Goal: Task Accomplishment & Management: Complete application form

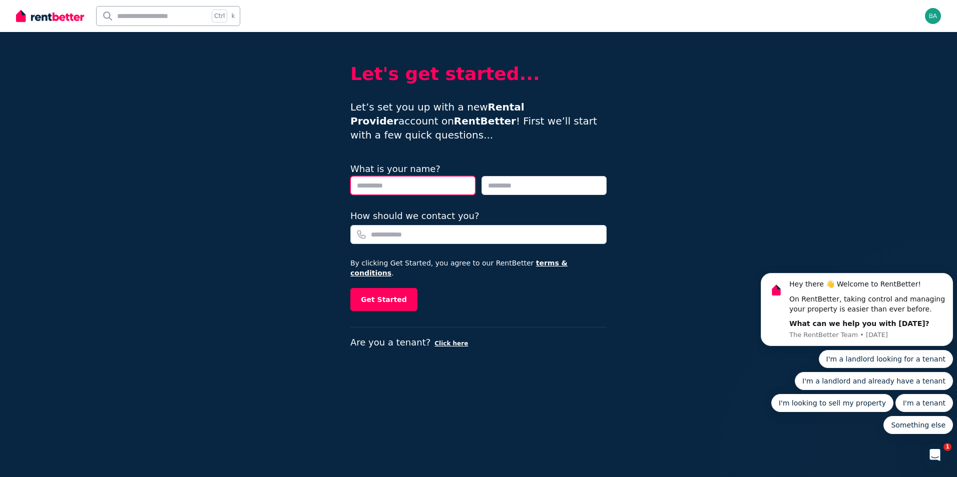
click at [371, 176] on input "text" at bounding box center [412, 185] width 125 height 19
type input "*****"
click at [506, 176] on input "text" at bounding box center [543, 185] width 125 height 19
type input "*****"
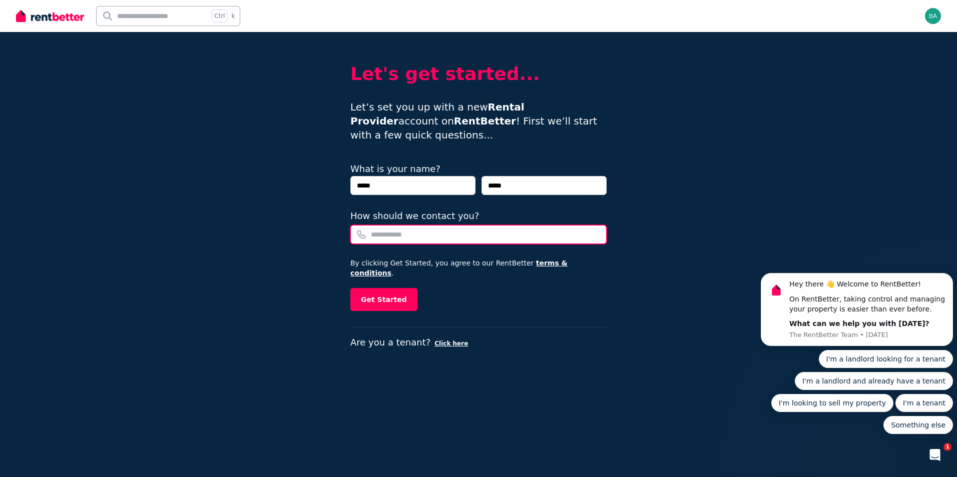
click at [426, 225] on input "How should we contact you?" at bounding box center [478, 234] width 256 height 19
type input "**********"
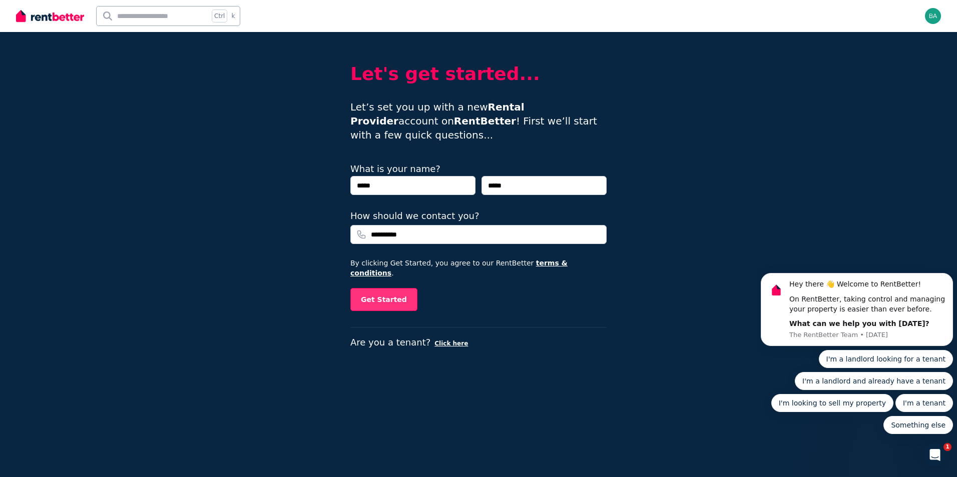
click at [394, 288] on button "Get Started" at bounding box center [383, 299] width 67 height 23
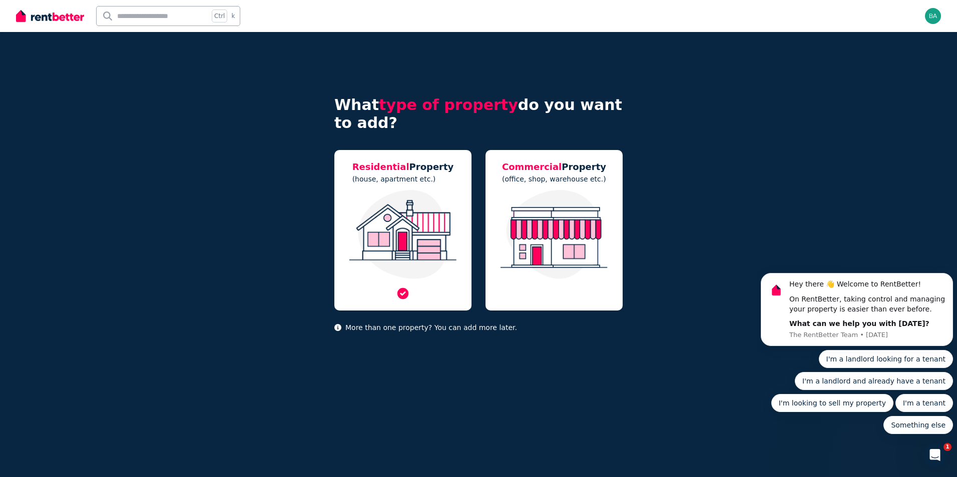
click at [381, 235] on img at bounding box center [402, 234] width 117 height 89
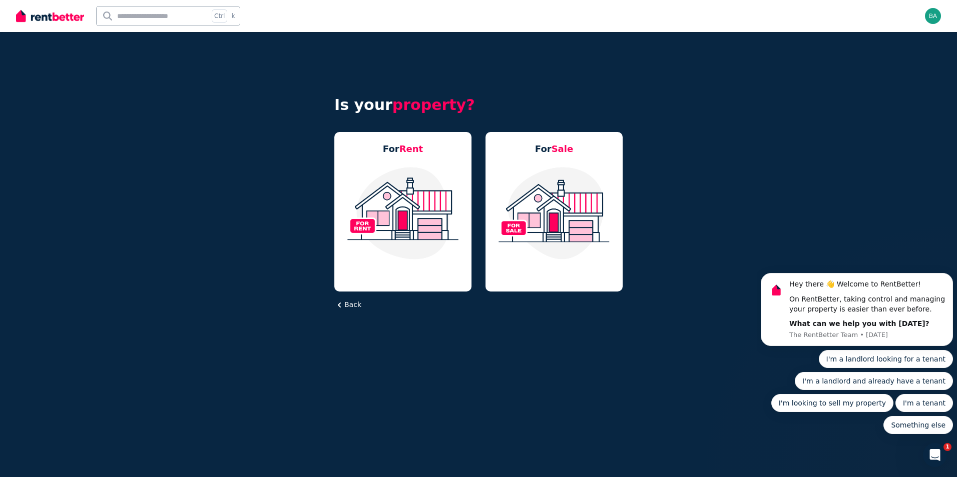
click at [381, 235] on img at bounding box center [402, 213] width 117 height 94
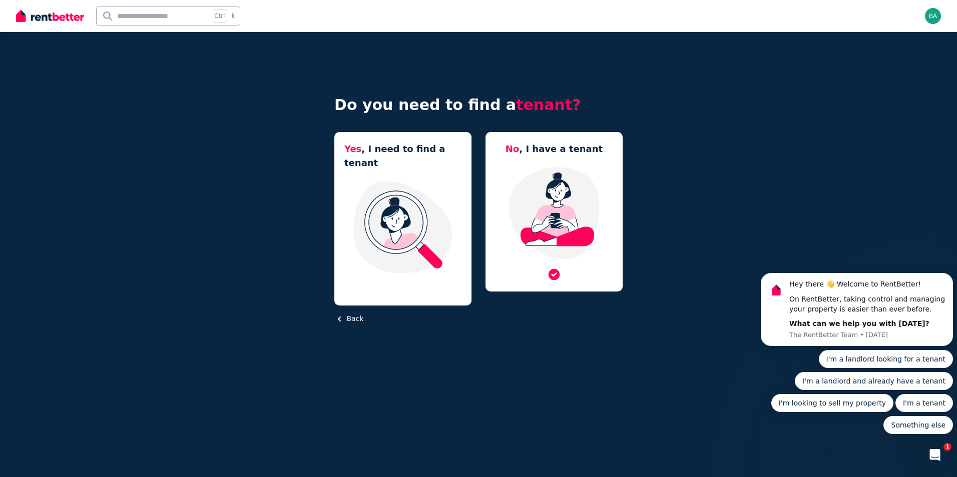
click at [550, 233] on img at bounding box center [553, 213] width 117 height 94
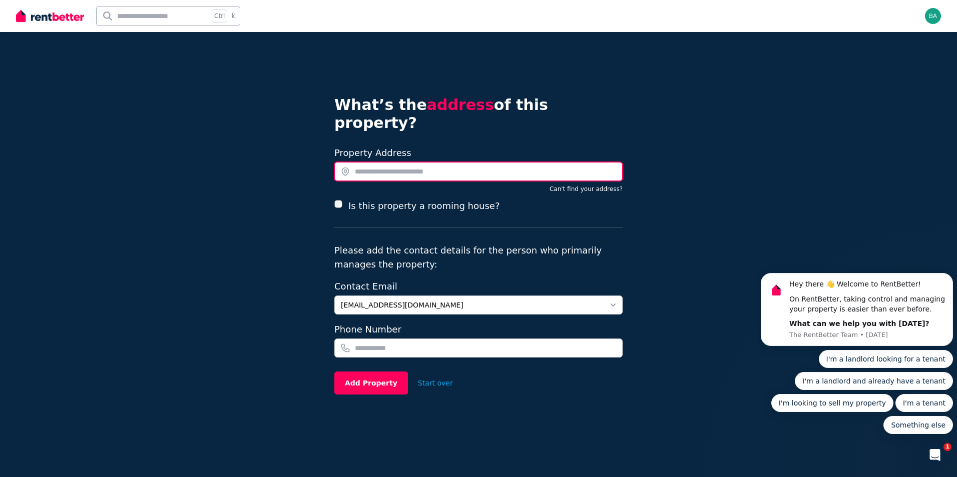
click at [407, 162] on input "text" at bounding box center [478, 171] width 288 height 19
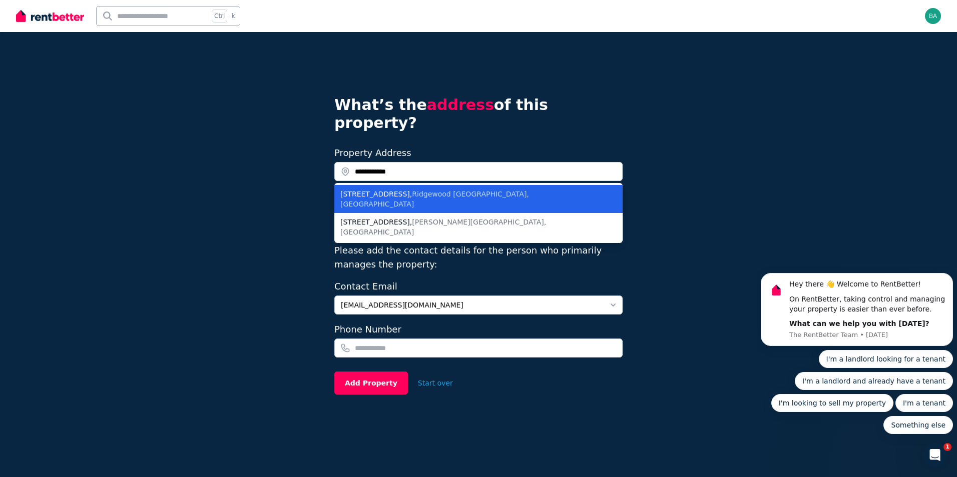
click at [425, 190] on span "Ridgewood WA, Australia" at bounding box center [434, 199] width 189 height 18
type input "**********"
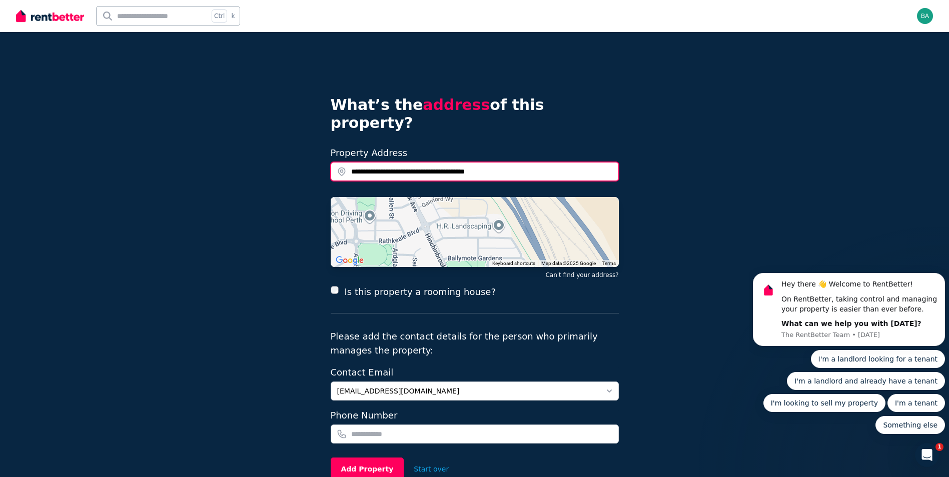
scroll to position [42, 0]
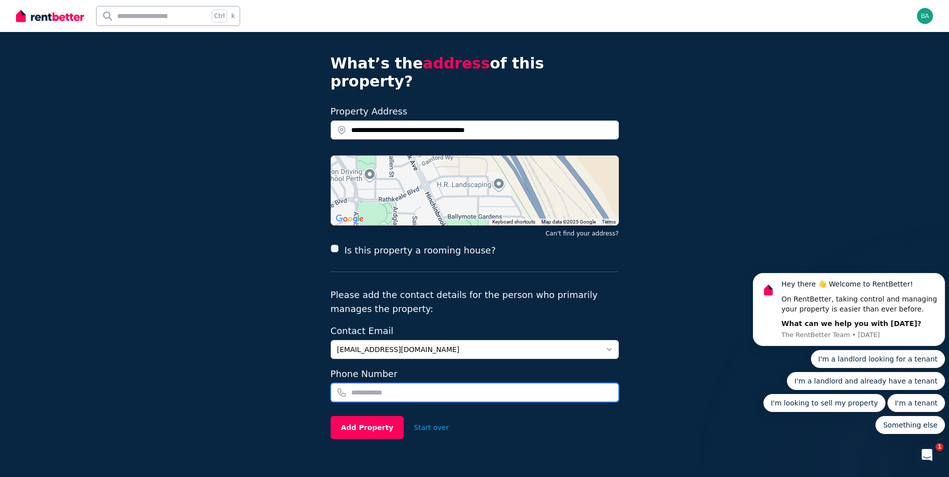
click at [396, 383] on input "tel" at bounding box center [475, 392] width 288 height 19
type input "**********"
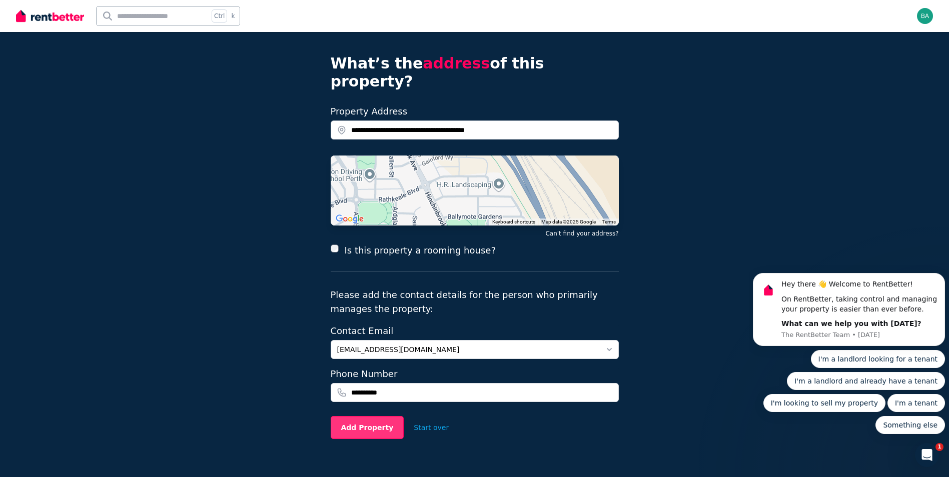
click at [364, 416] on button "Add Property" at bounding box center [368, 427] width 74 height 23
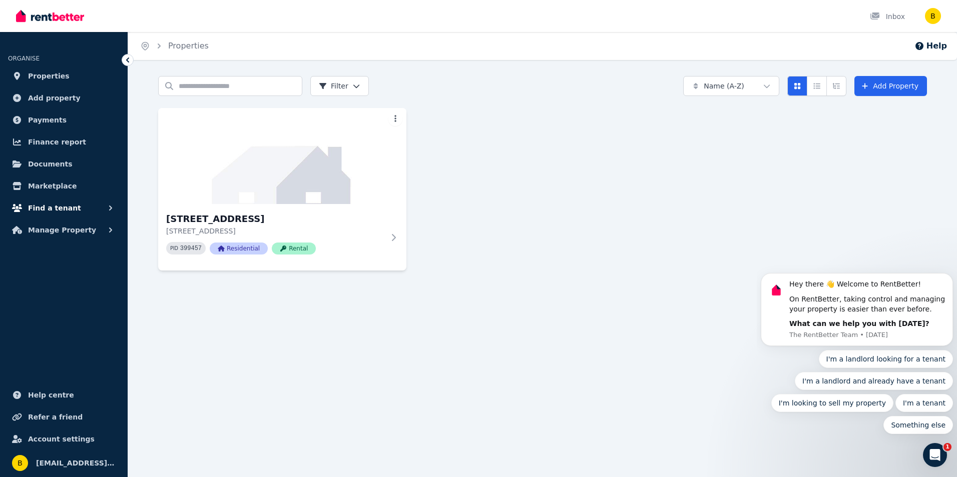
click at [110, 208] on icon "button" at bounding box center [111, 208] width 10 height 10
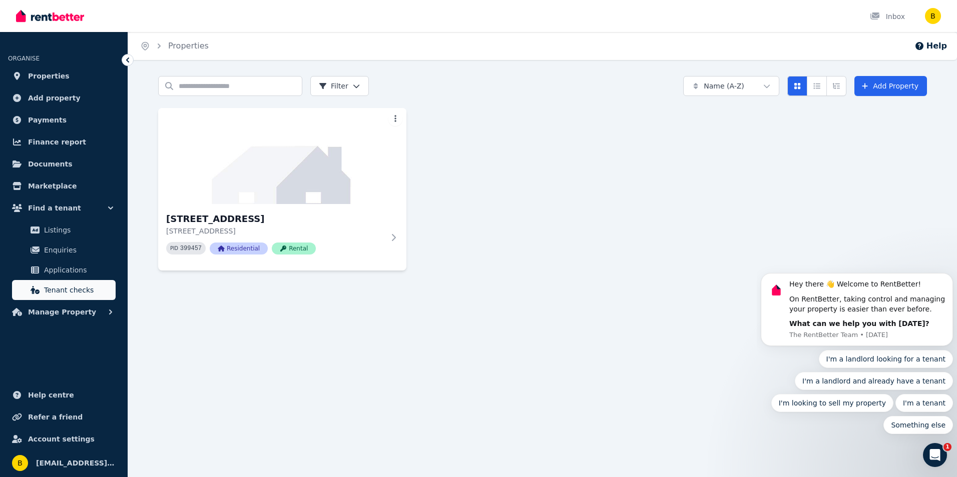
click at [81, 297] on link "Tenant checks" at bounding box center [64, 290] width 104 height 20
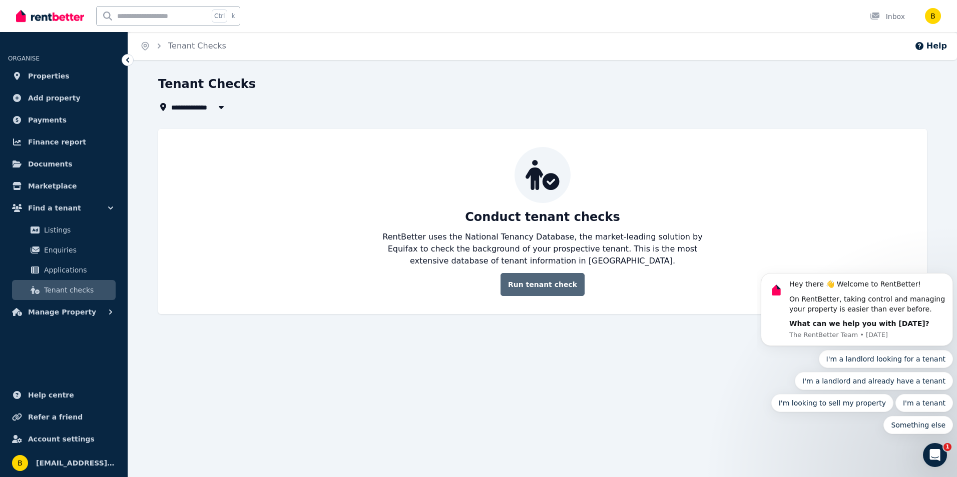
click at [551, 287] on link "Run tenant check" at bounding box center [542, 284] width 84 height 23
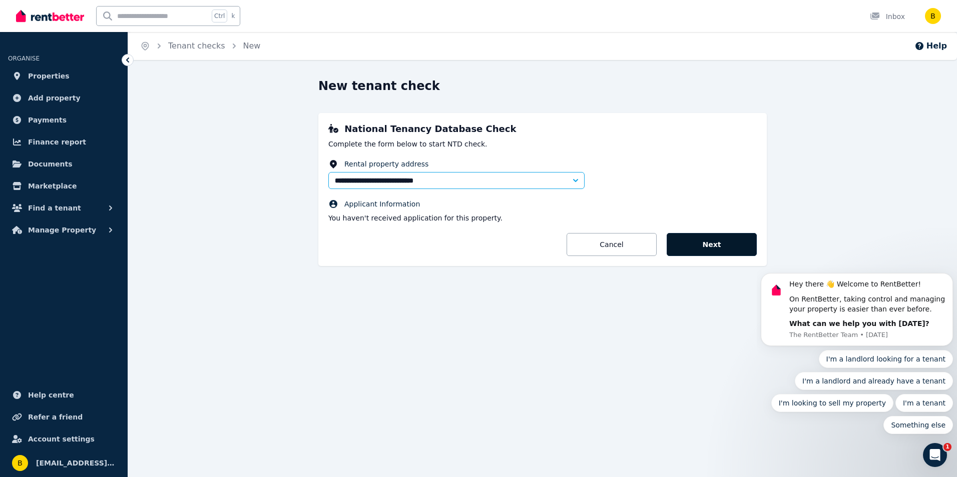
click at [693, 240] on button "Next" at bounding box center [712, 244] width 90 height 23
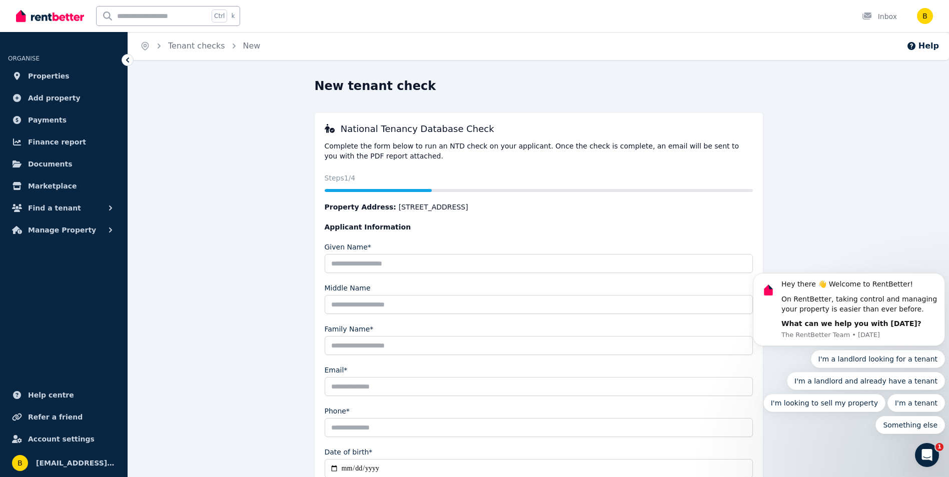
scroll to position [50, 0]
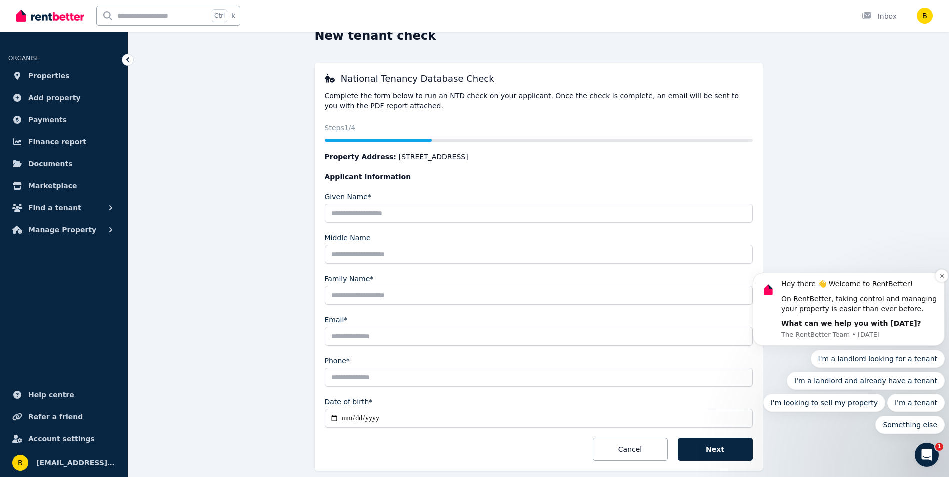
click at [844, 329] on div "Hey there 👋 Welcome to RentBetter! On RentBetter, taking control and managing y…" at bounding box center [860, 310] width 156 height 60
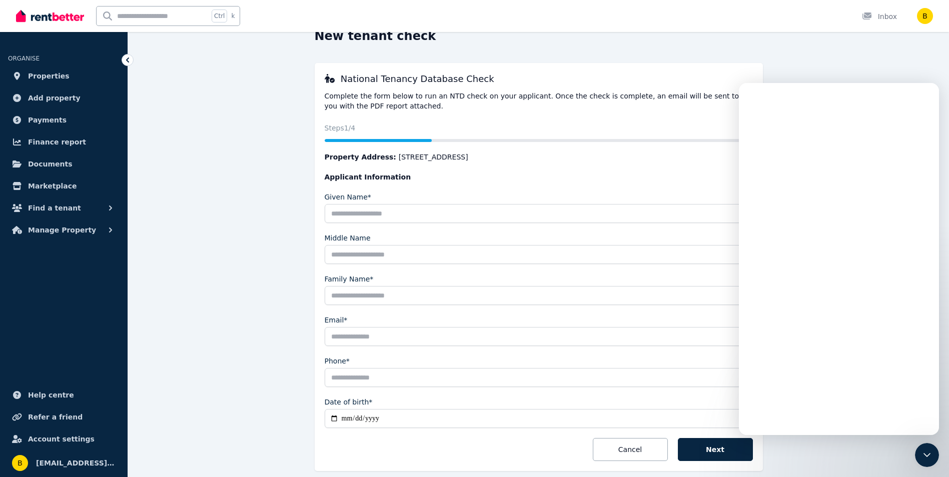
scroll to position [0, 0]
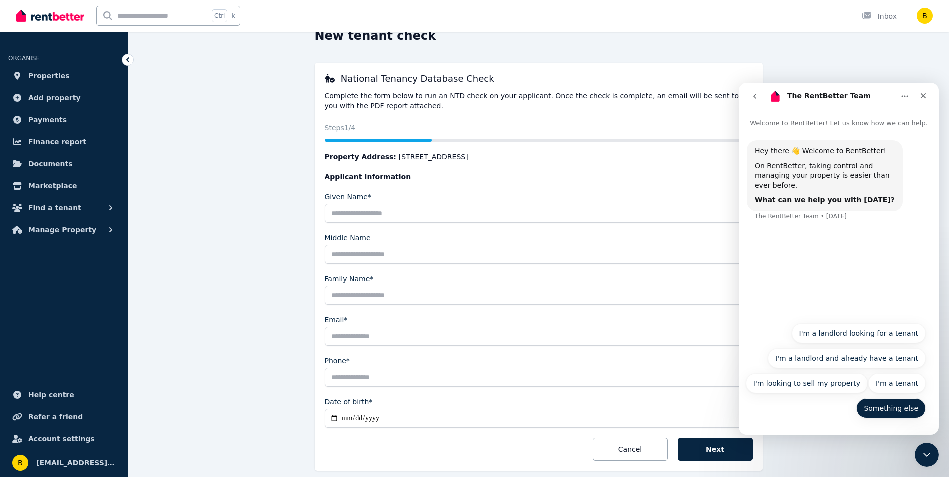
click at [892, 412] on button "Something else" at bounding box center [892, 409] width 70 height 20
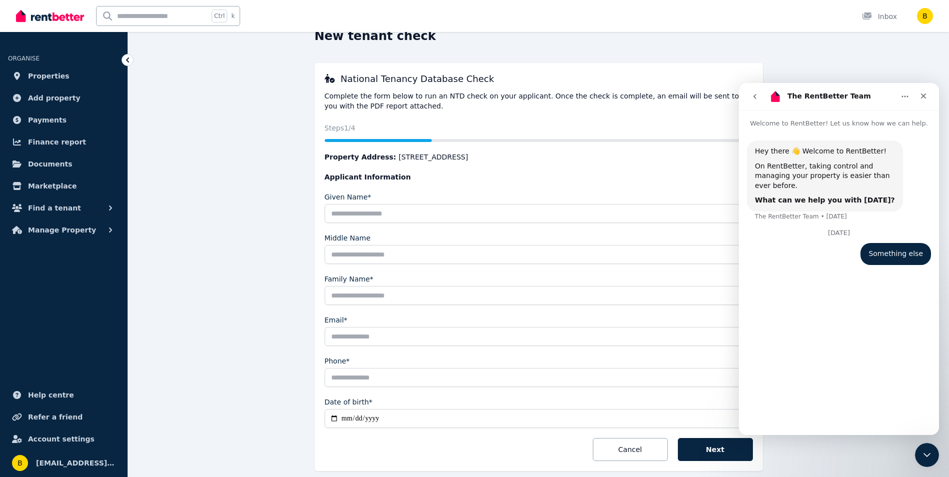
click at [850, 418] on div "Hey there 👋 Welcome to RentBetter! On RentBetter, taking control and managing y…" at bounding box center [839, 278] width 200 height 298
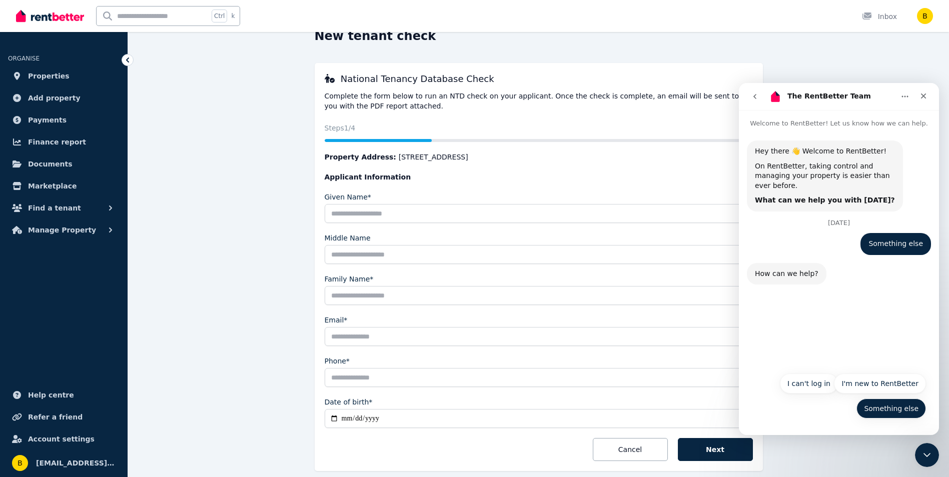
click at [884, 405] on button "Something else" at bounding box center [892, 409] width 70 height 20
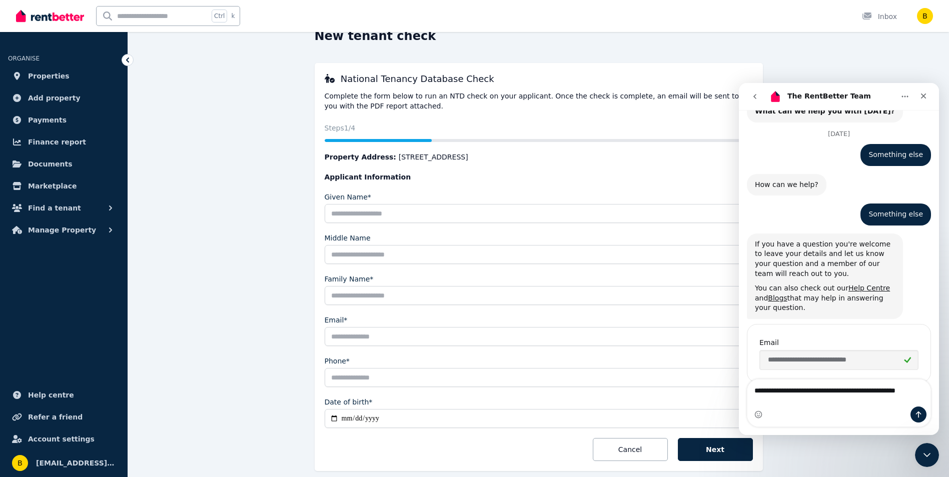
scroll to position [99, 0]
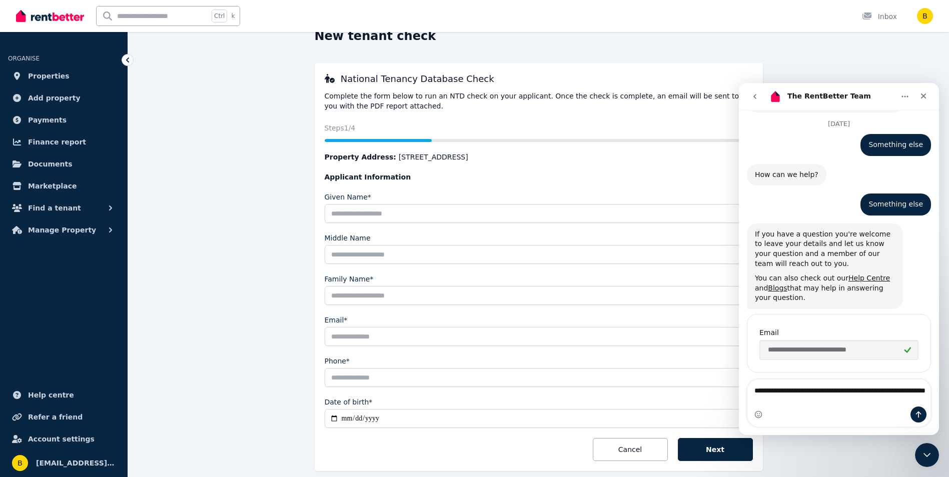
type textarea "**********"
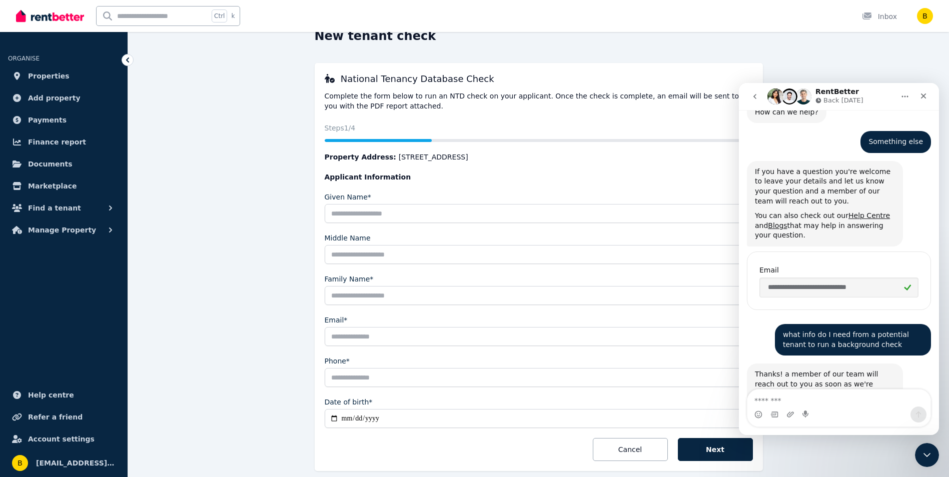
scroll to position [207, 0]
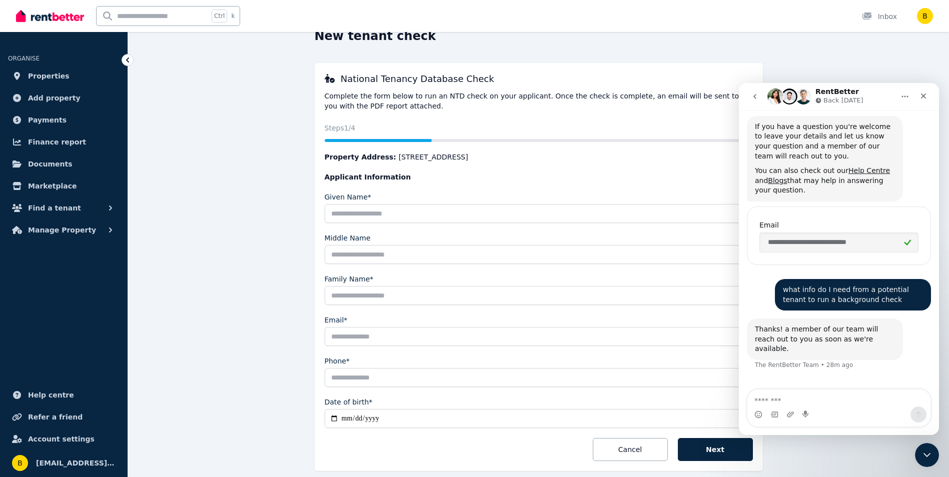
click at [55, 16] on img at bounding box center [50, 16] width 68 height 15
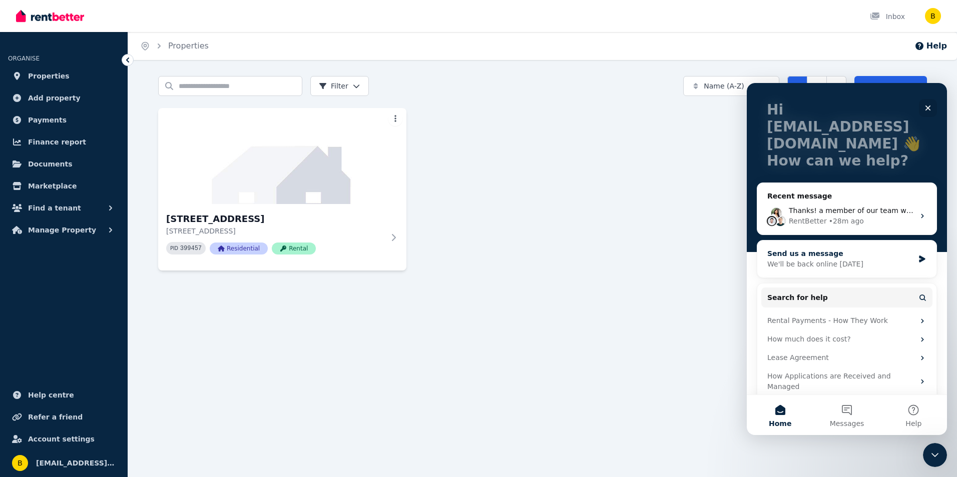
scroll to position [53, 0]
click at [644, 300] on div "Home Properties Help Search properties Filter Name (A-Z) Add Property 31 Ballym…" at bounding box center [478, 238] width 957 height 477
click at [31, 11] on img at bounding box center [50, 16] width 68 height 15
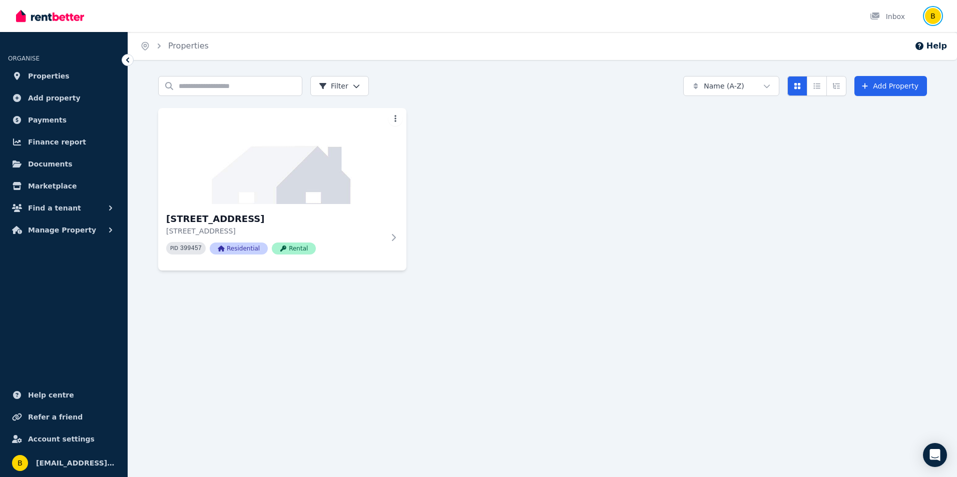
click at [931, 17] on img "button" at bounding box center [933, 16] width 16 height 16
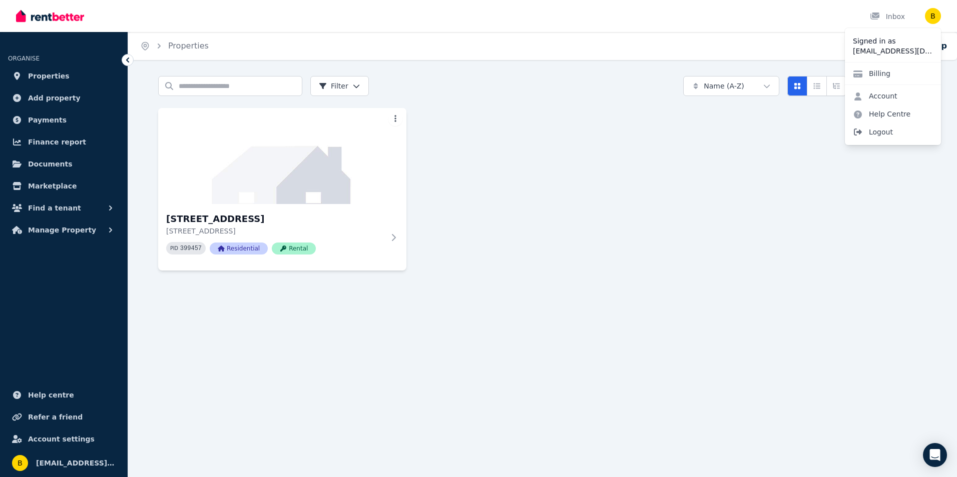
click at [884, 133] on span "Logout" at bounding box center [893, 132] width 96 height 18
